Goal: Task Accomplishment & Management: Complete application form

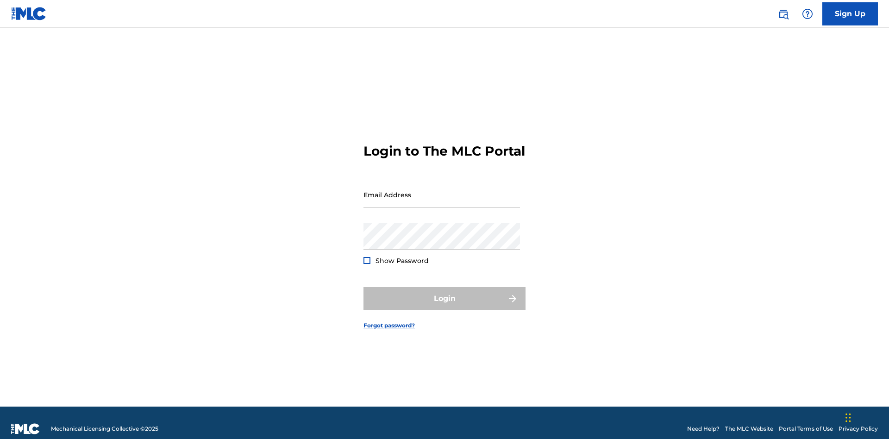
scroll to position [12, 0]
click at [442, 190] on input "Email Address" at bounding box center [441, 194] width 156 height 26
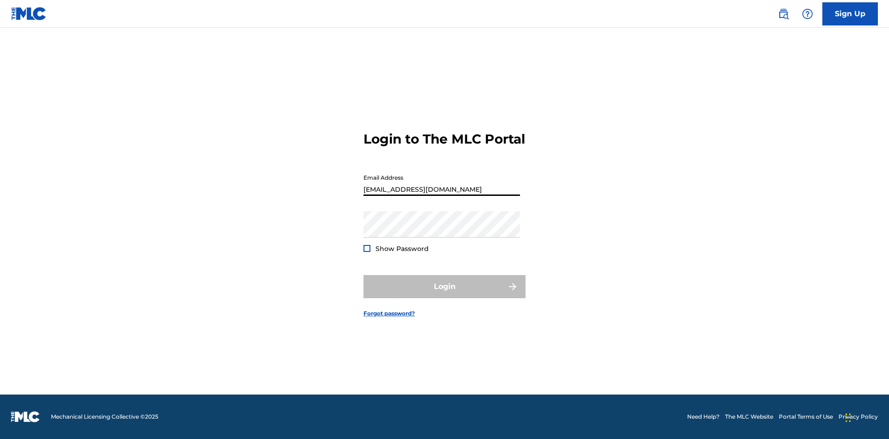
type input "[EMAIL_ADDRESS][DOMAIN_NAME]"
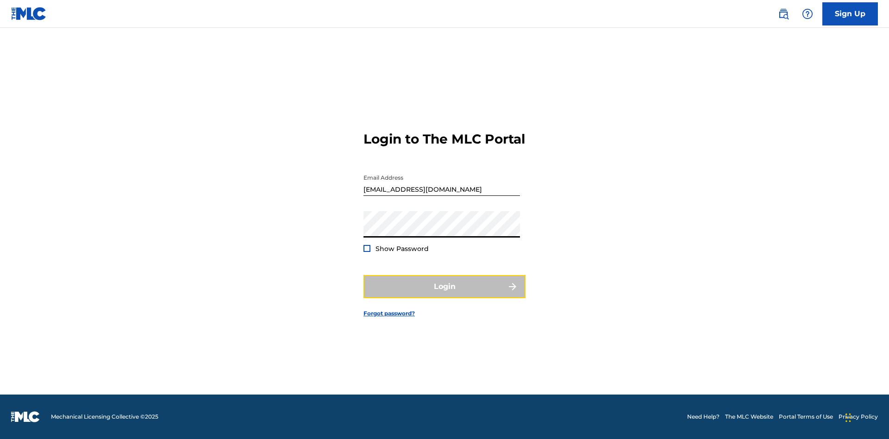
click at [444, 294] on button "Login" at bounding box center [444, 286] width 162 height 23
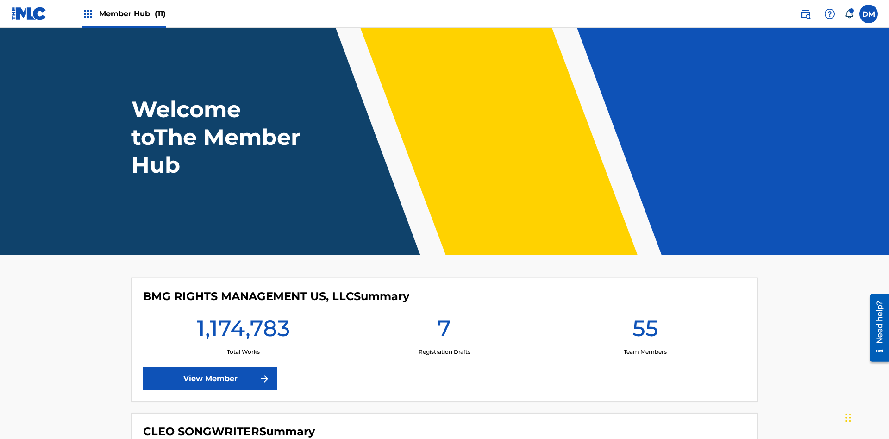
click at [132, 13] on span "Member Hub (11)" at bounding box center [132, 13] width 67 height 11
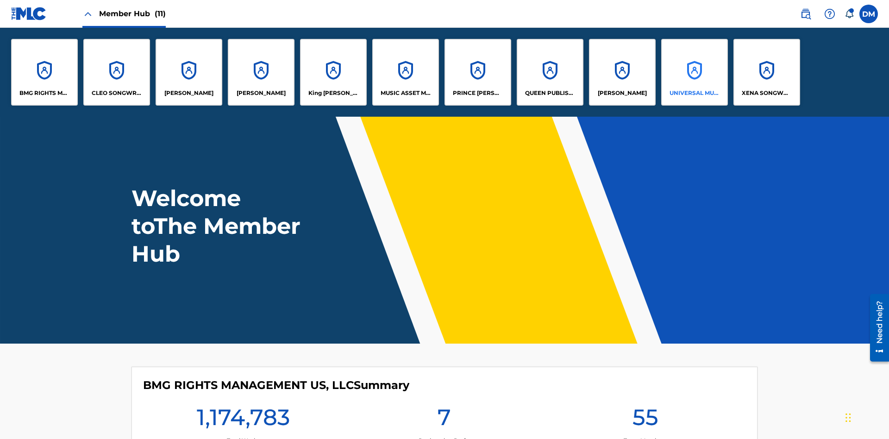
click at [694, 93] on p "UNIVERSAL MUSIC PUB GROUP" at bounding box center [694, 93] width 50 height 8
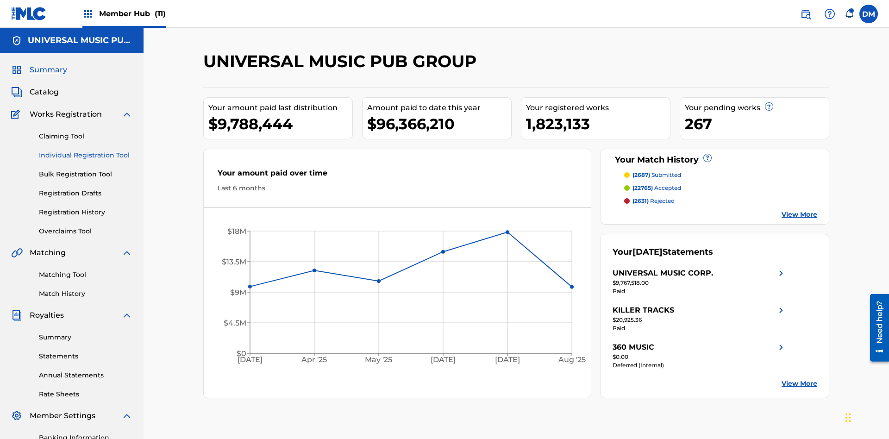
click at [86, 150] on link "Individual Registration Tool" at bounding box center [86, 155] width 94 height 10
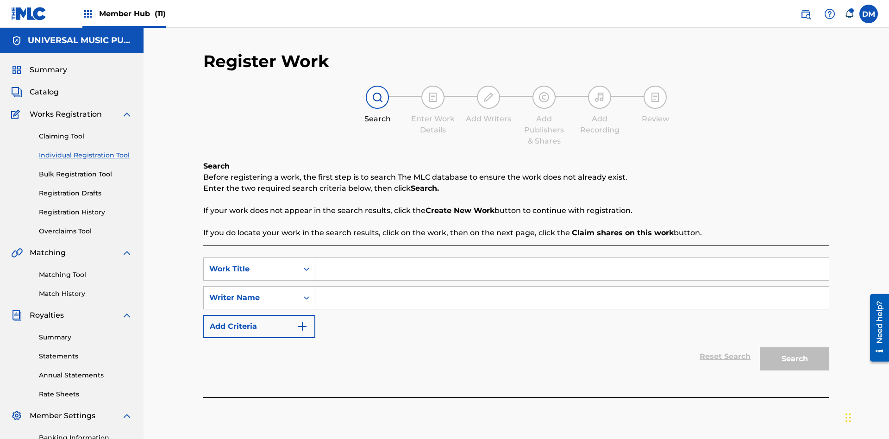
click at [572, 258] on input "Search Form" at bounding box center [571, 269] width 513 height 22
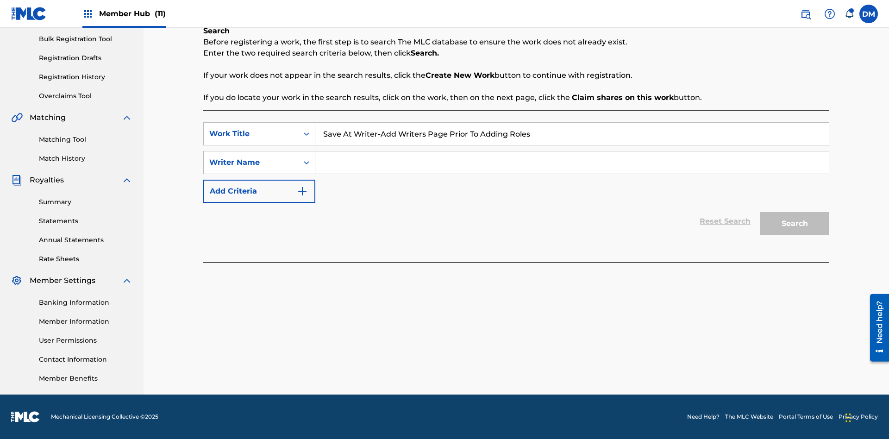
type input "Save At Writer-Add Writers Page Prior To Adding Roles"
click at [572, 162] on input "Search Form" at bounding box center [571, 162] width 513 height 22
type input "QWERTYUIOP"
click at [794, 224] on button "Search" at bounding box center [794, 223] width 69 height 23
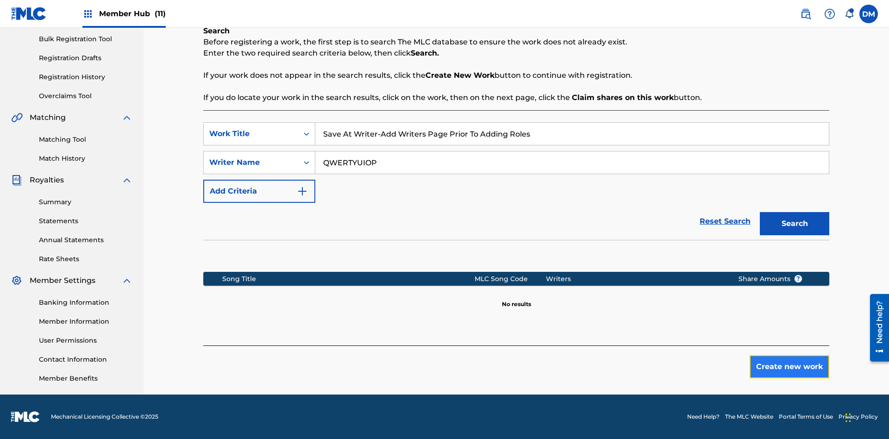
click at [789, 367] on button "Create new work" at bounding box center [789, 366] width 80 height 23
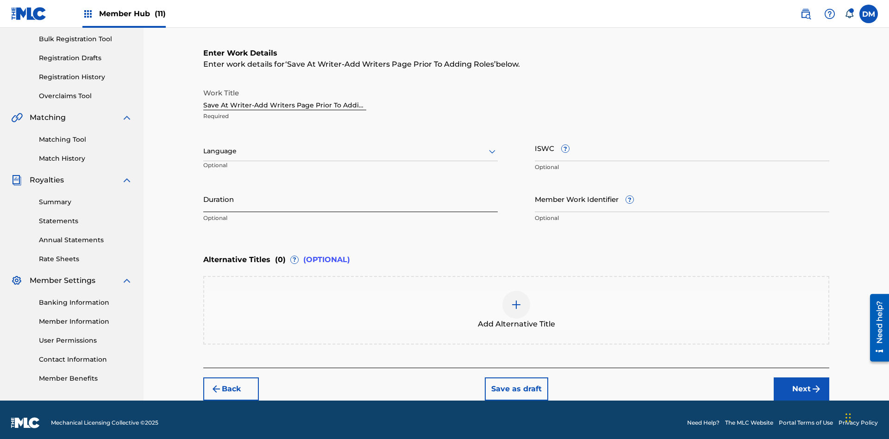
click at [350, 193] on input "Duration" at bounding box center [350, 199] width 294 height 26
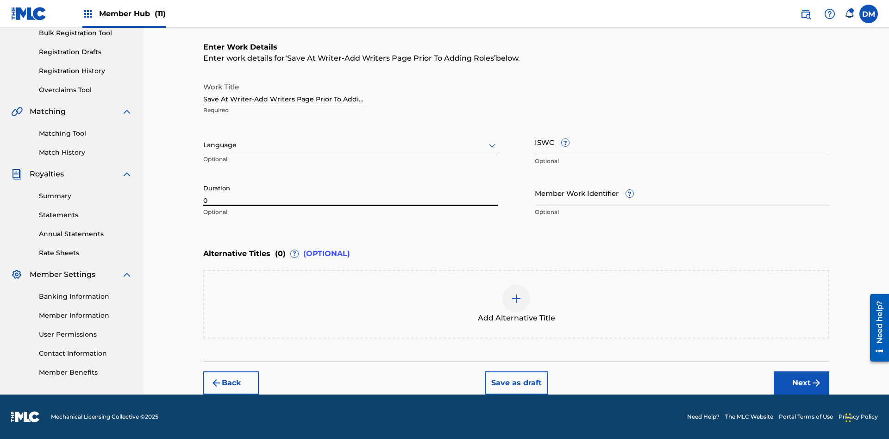
click at [350, 193] on input "0" at bounding box center [350, 193] width 294 height 26
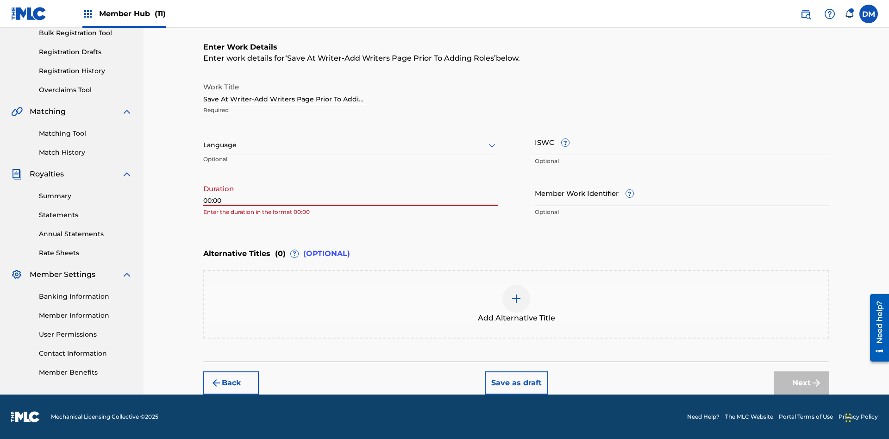
type input "00:00"
click at [492, 145] on icon at bounding box center [491, 145] width 11 height 11
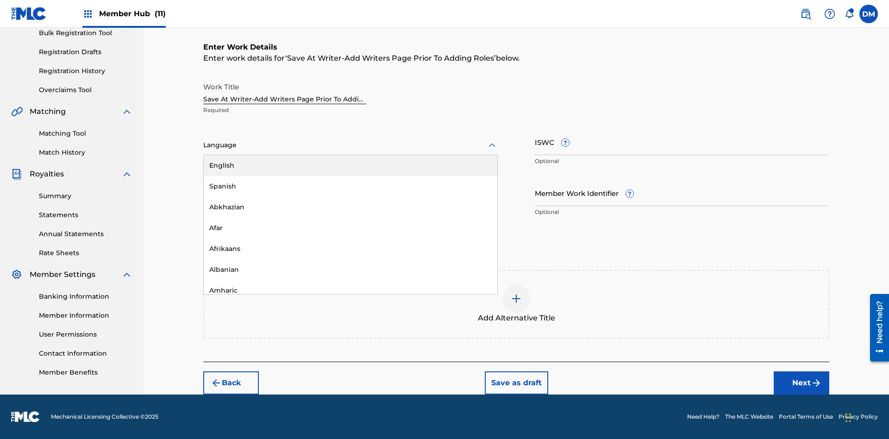
click at [350, 228] on div "Afar" at bounding box center [350, 228] width 293 height 21
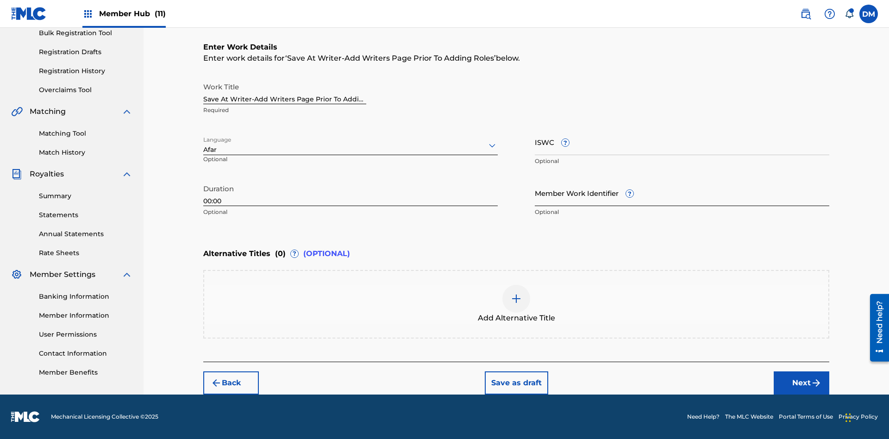
click at [682, 193] on input "Member Work Identifier ?" at bounding box center [682, 193] width 294 height 26
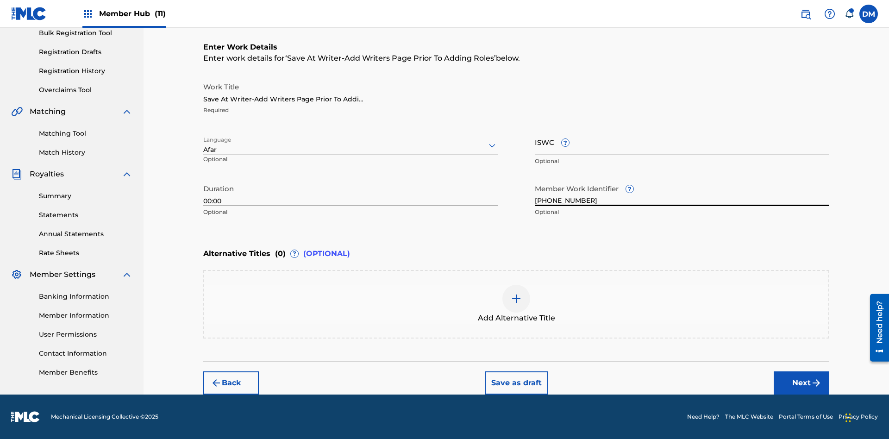
type input "[PHONE_NUMBER]"
click at [682, 142] on input "ISWC ?" at bounding box center [682, 142] width 294 height 26
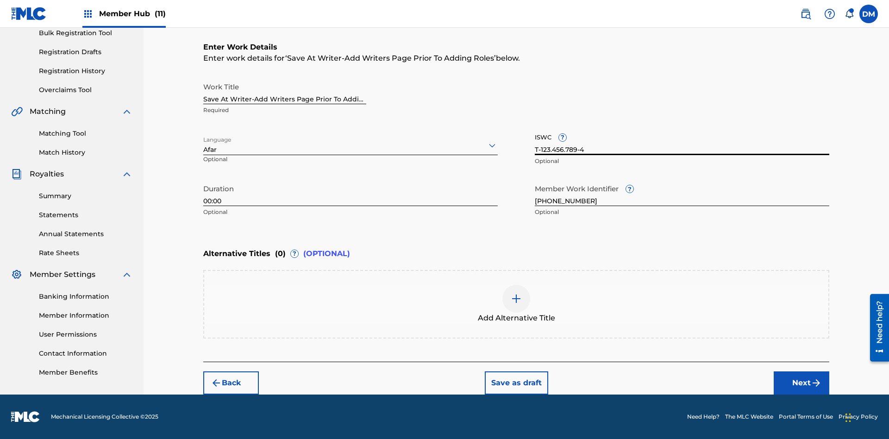
type input "T-123.456.789-4"
click at [516, 304] on img at bounding box center [516, 298] width 11 height 11
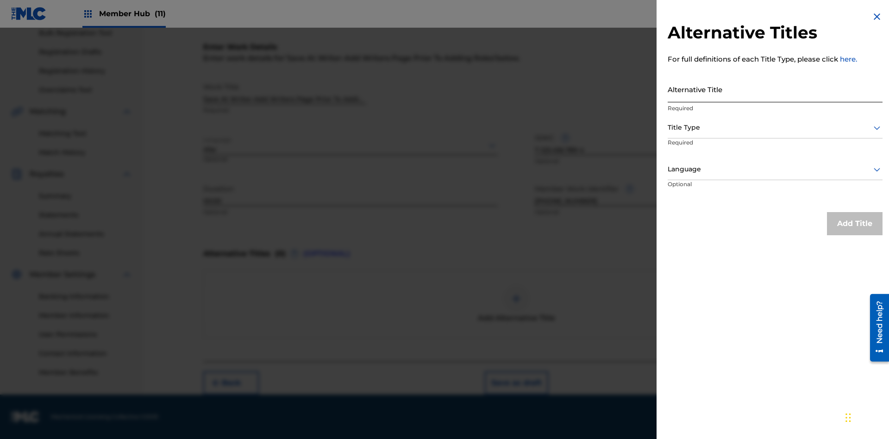
click at [775, 89] on input "Alternative Title" at bounding box center [774, 89] width 215 height 26
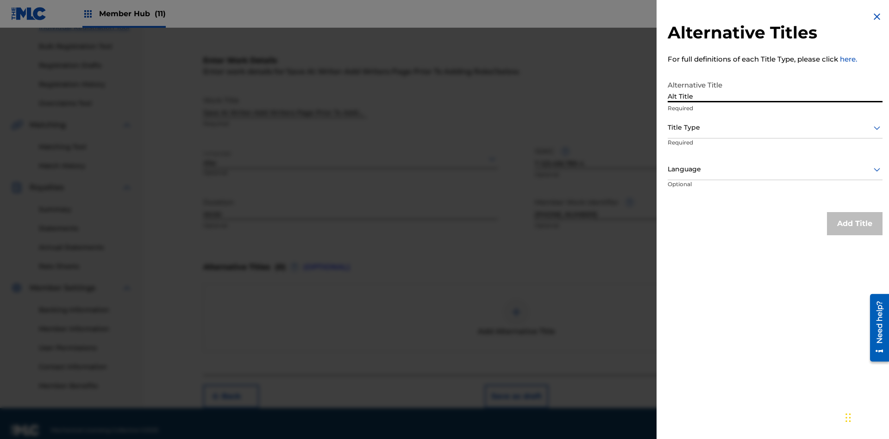
type input "Alt Title"
click at [775, 127] on div at bounding box center [774, 128] width 215 height 12
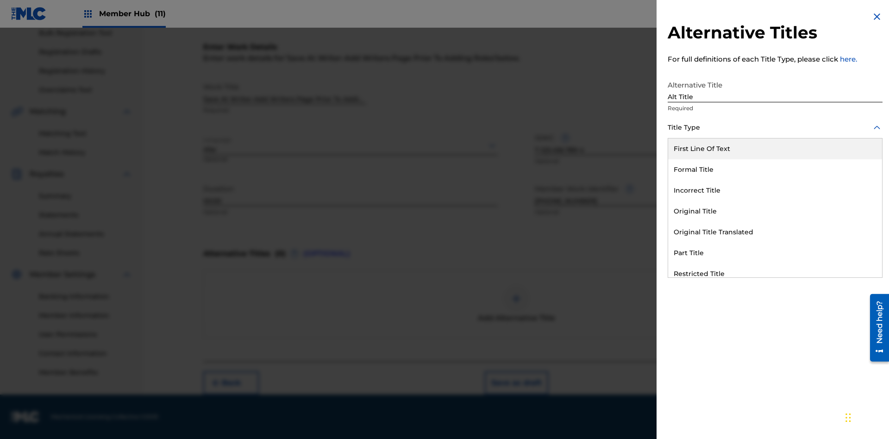
click at [775, 211] on div "Original Title" at bounding box center [775, 211] width 214 height 21
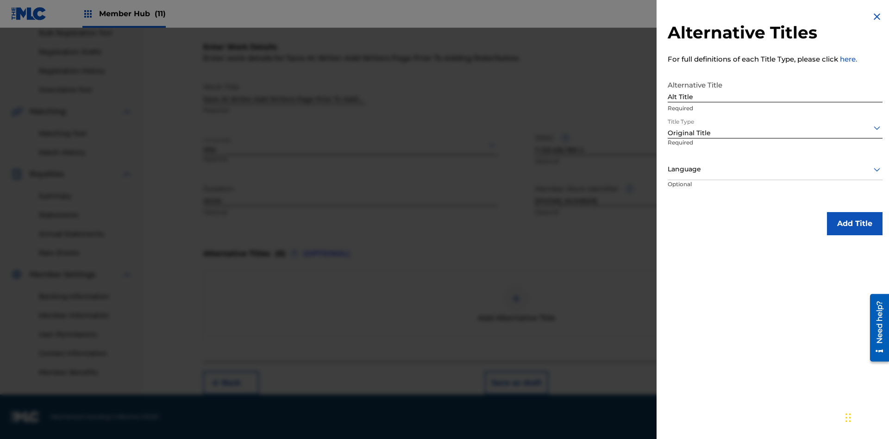
click at [775, 169] on div at bounding box center [774, 169] width 215 height 12
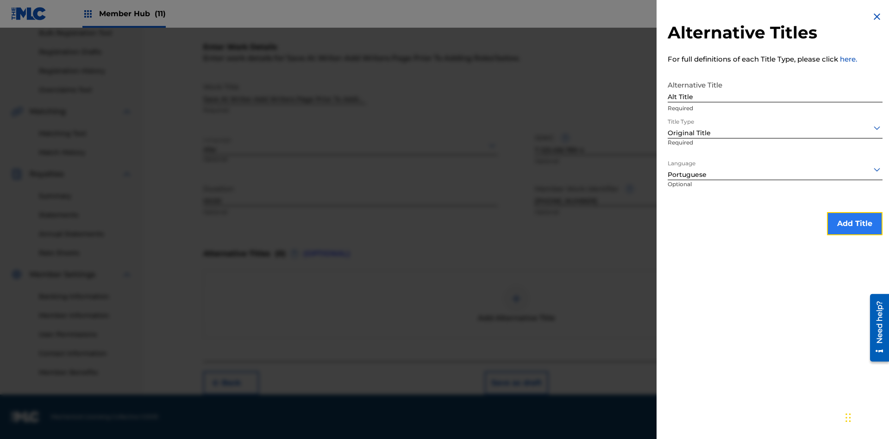
click at [854, 223] on button "Add Title" at bounding box center [855, 223] width 56 height 23
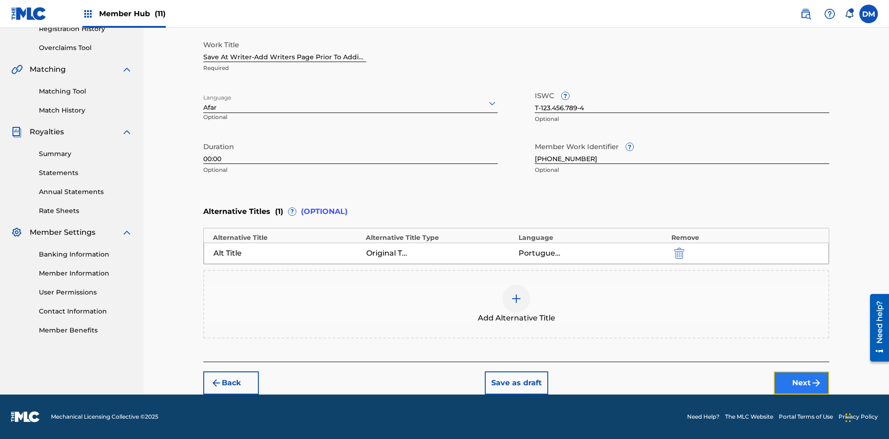
click at [801, 383] on button "Next" at bounding box center [801, 382] width 56 height 23
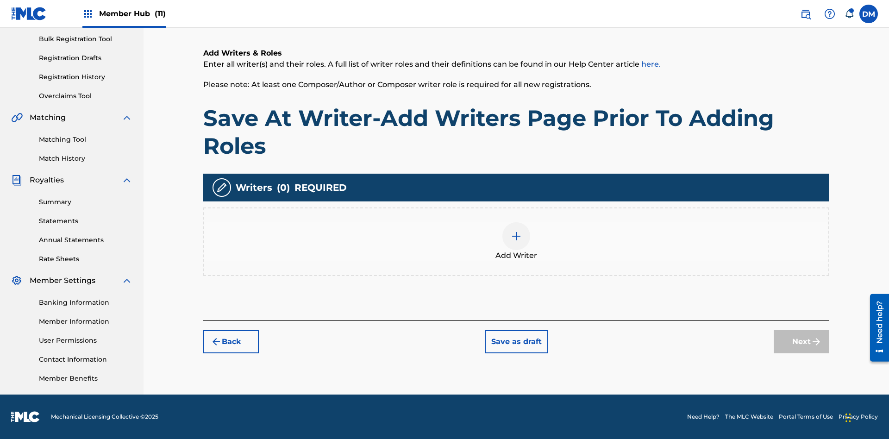
click at [516, 241] on img at bounding box center [516, 236] width 11 height 11
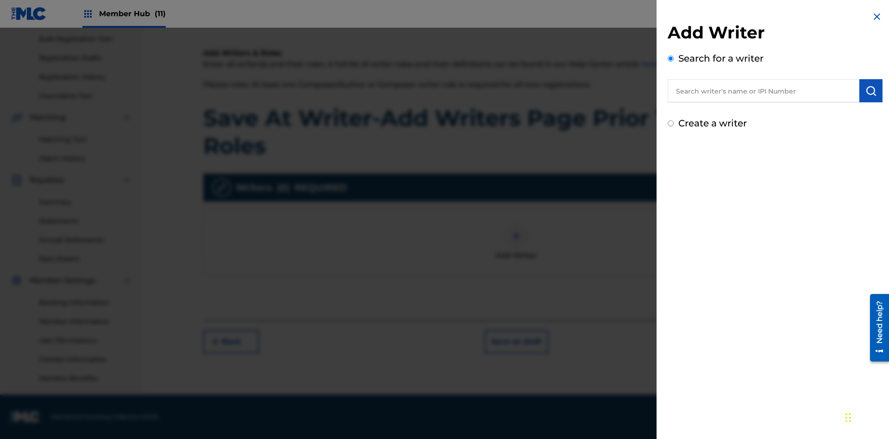
click at [763, 91] on input "text" at bounding box center [763, 90] width 192 height 23
type input "[PERSON_NAME]"
click at [871, 91] on img "submit" at bounding box center [870, 90] width 11 height 11
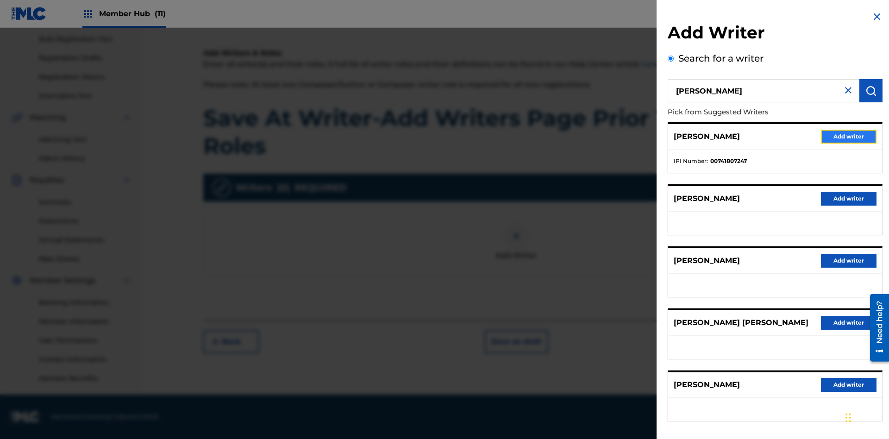
click at [848, 136] on button "Add writer" at bounding box center [849, 137] width 56 height 14
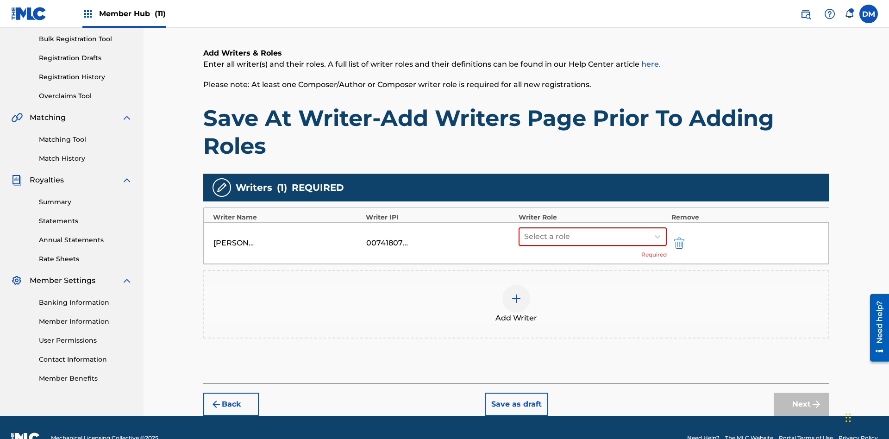
scroll to position [156, 0]
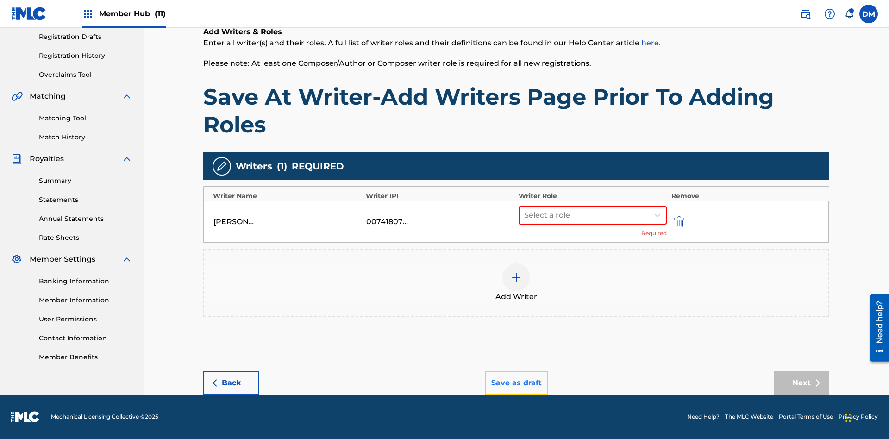
click at [516, 383] on button "Save as draft" at bounding box center [516, 382] width 63 height 23
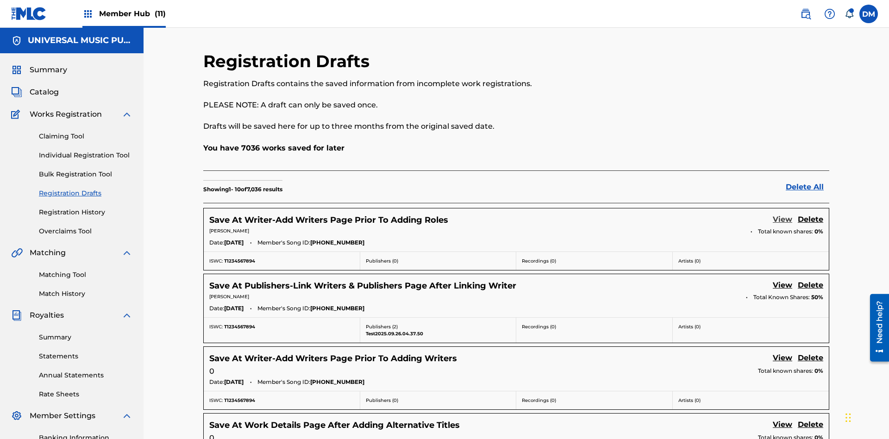
click at [782, 214] on link "View" at bounding box center [782, 220] width 19 height 12
